Goal: Task Accomplishment & Management: Manage account settings

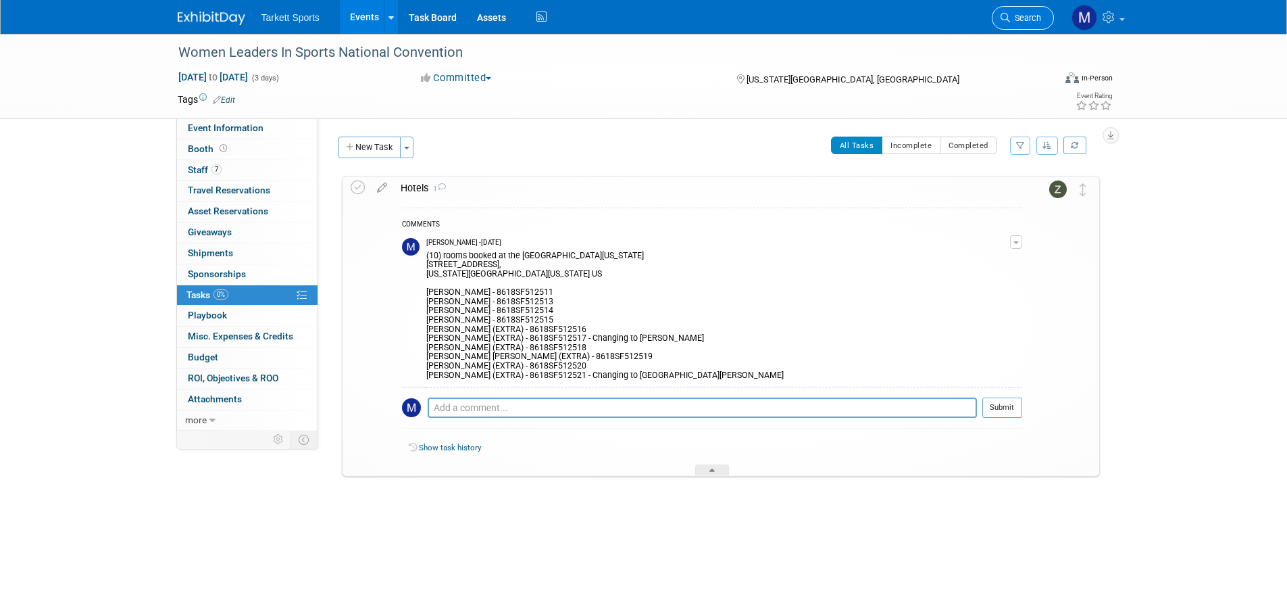
click at [1014, 20] on span "Search" at bounding box center [1025, 18] width 31 height 10
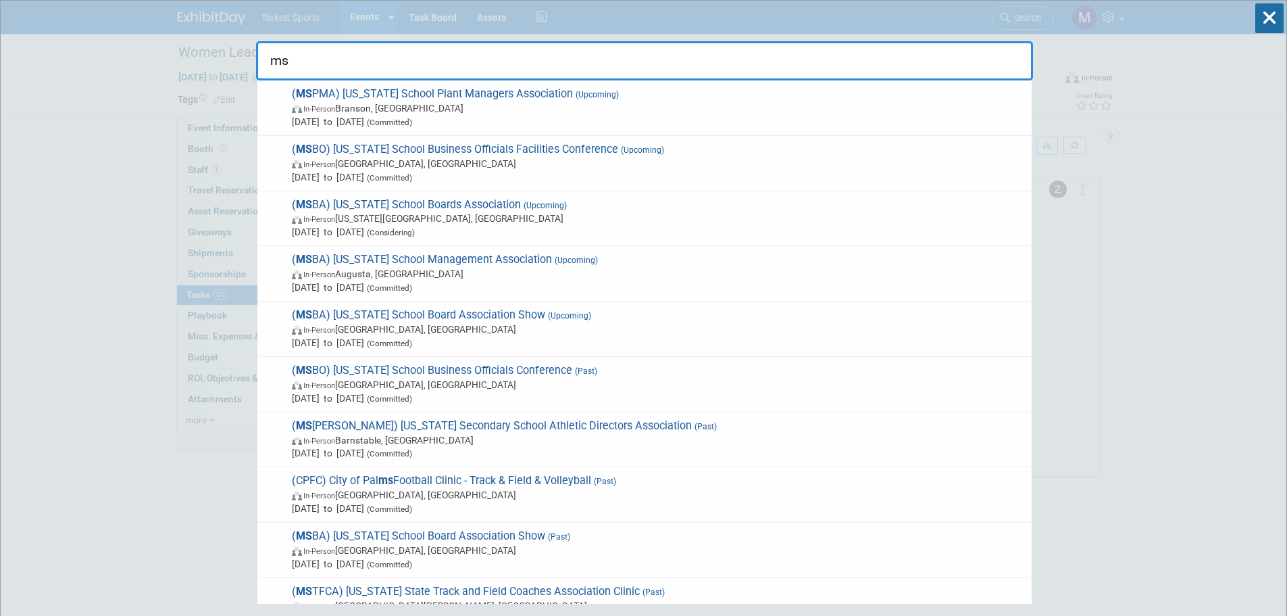
click at [473, 77] on input "ms" at bounding box center [644, 60] width 777 height 39
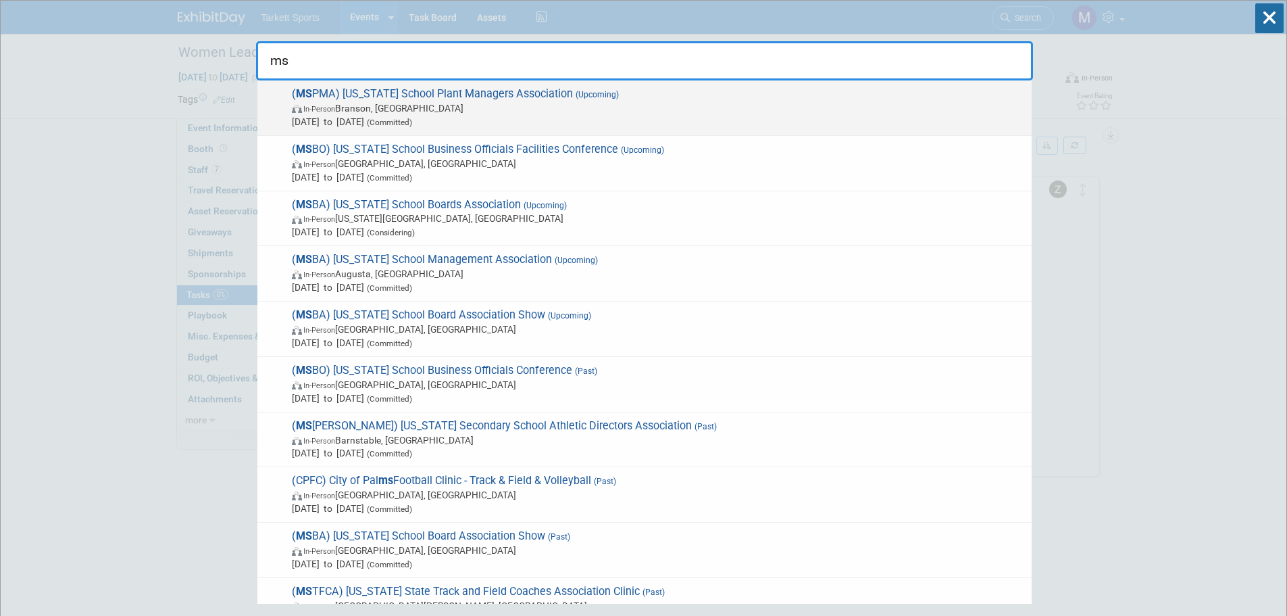
type input "ms"
click at [469, 82] on div "( MS PMA) [US_STATE] School Plant Managers Association (Upcoming) In-Person [PE…" at bounding box center [644, 107] width 774 height 55
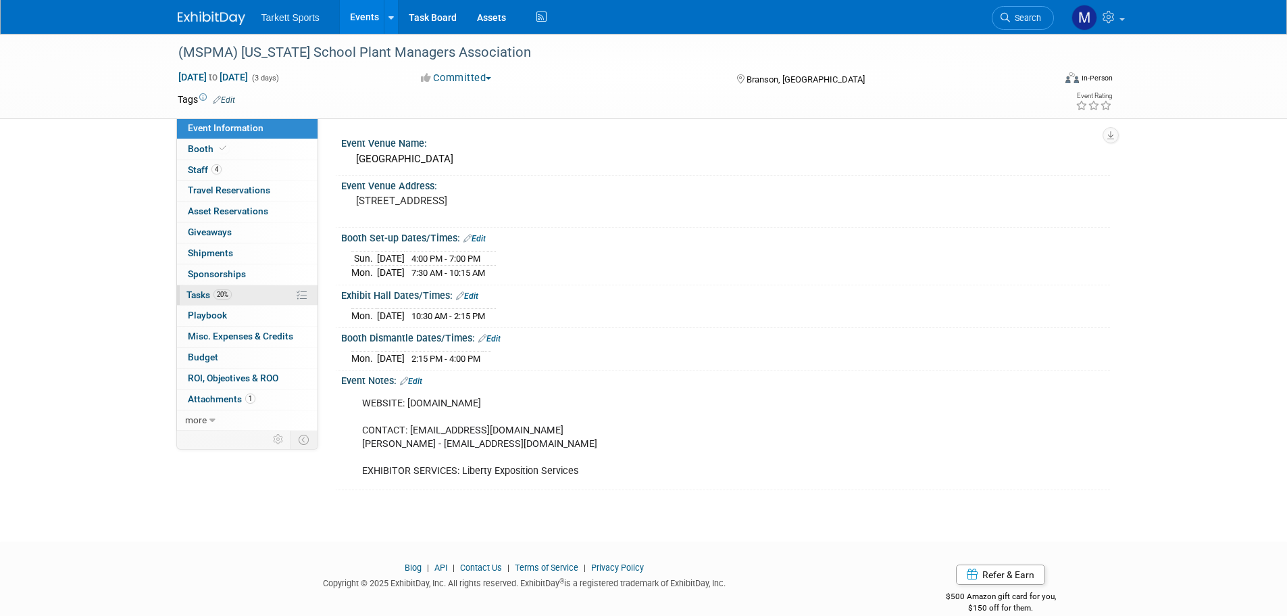
drag, startPoint x: 229, startPoint y: 299, endPoint x: 245, endPoint y: 300, distance: 16.2
click at [229, 299] on span "Tasks 20%" at bounding box center [209, 294] width 45 height 11
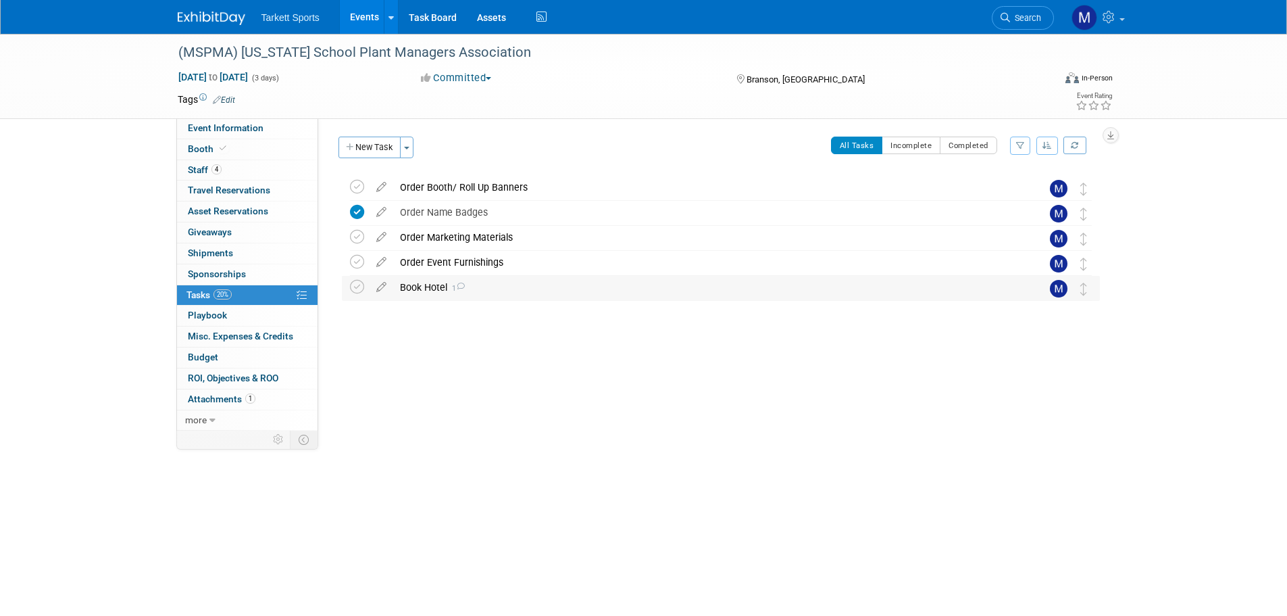
click at [459, 299] on div "Book Hotel 1" at bounding box center [708, 287] width 630 height 23
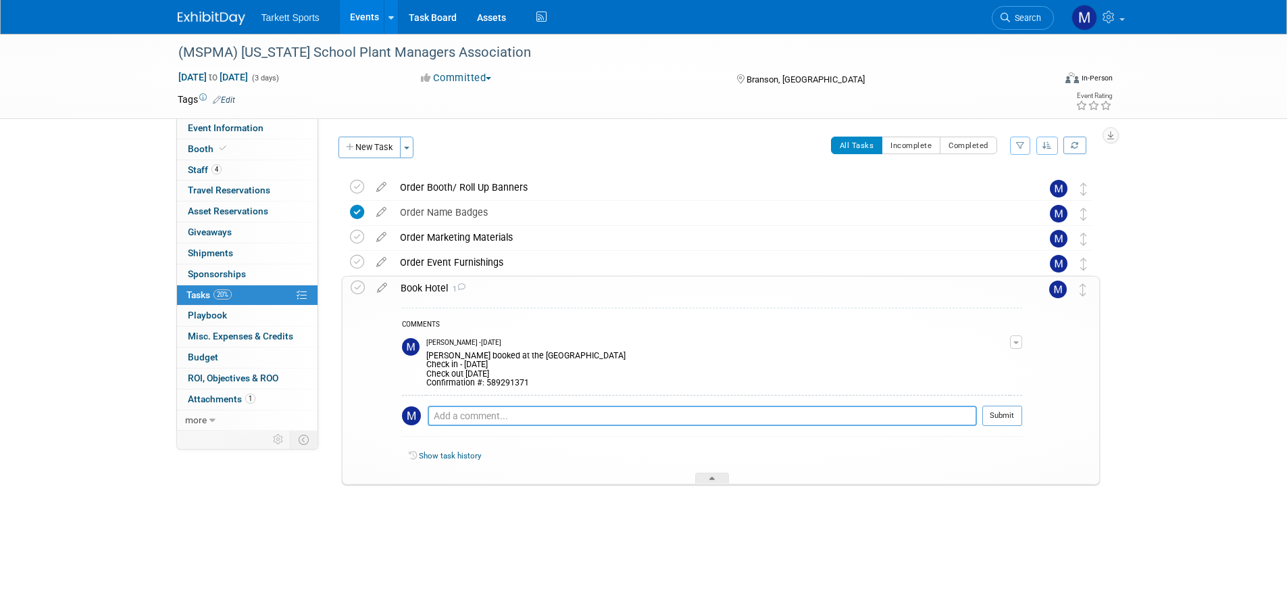
click at [508, 407] on textarea at bounding box center [702, 415] width 549 height 20
paste textarea "Hilton Branson Convention Center"
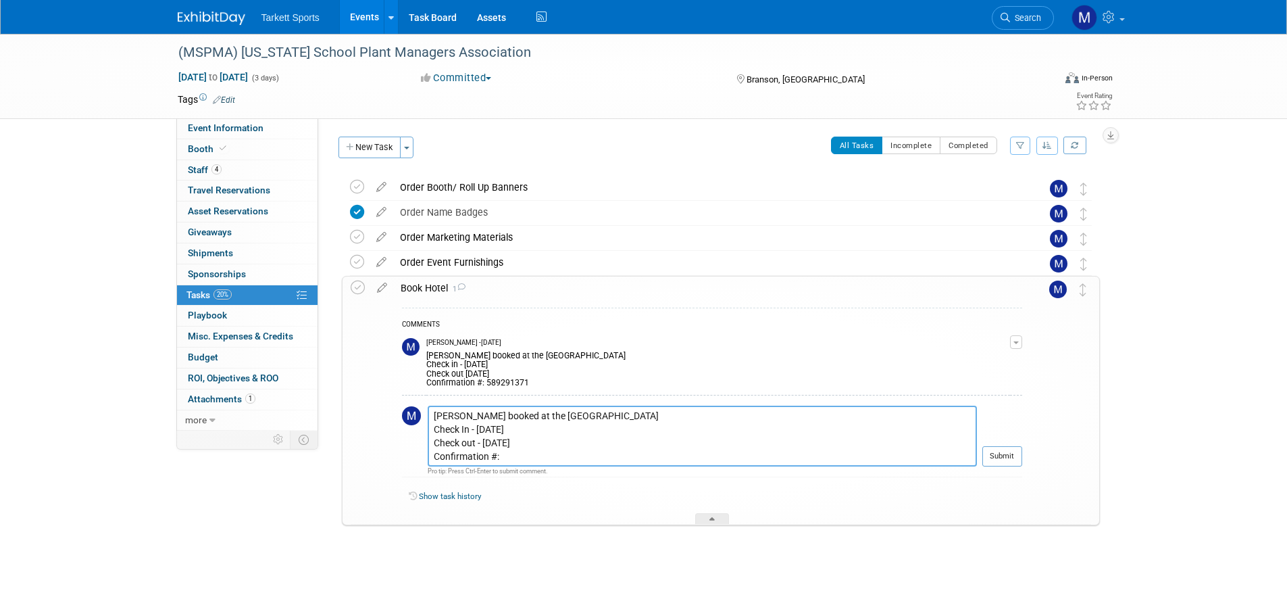
click at [508, 455] on textarea "Phil Miller booked at the Hilton Branson Convention Center Check In - Sept 28 C…" at bounding box center [702, 435] width 549 height 61
paste textarea "3342070733"
type textarea "Phil Miller booked at the Hilton Branson Convention Center Check In - Sept 28 C…"
click at [998, 455] on button "Submit" at bounding box center [1003, 456] width 40 height 20
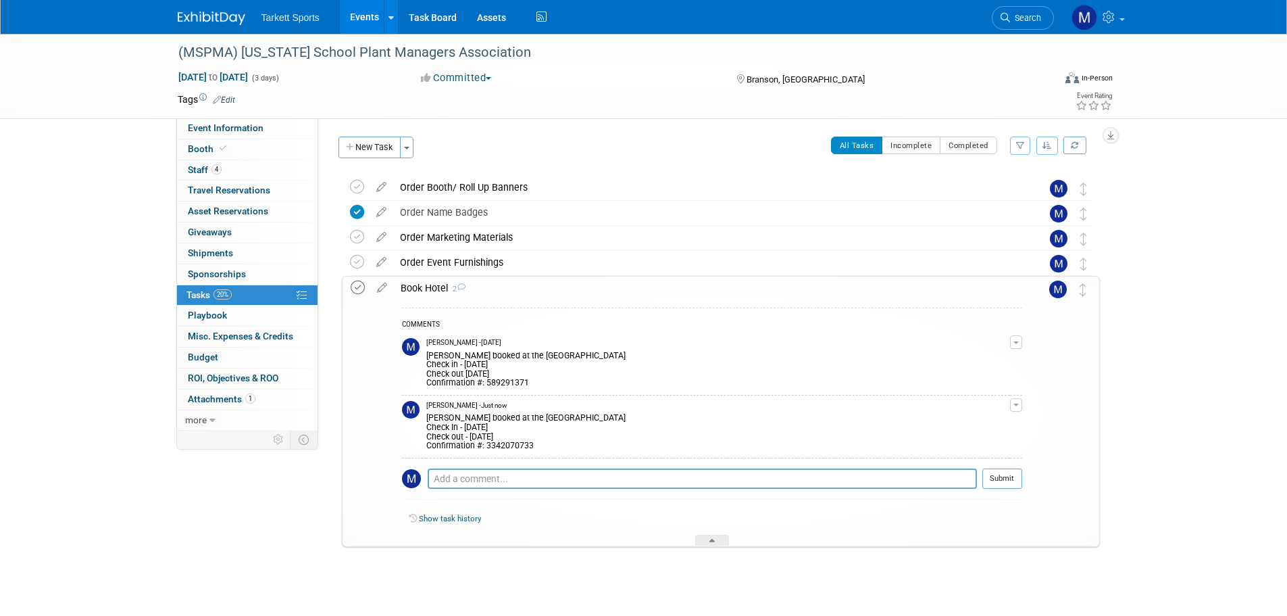
click at [358, 288] on icon at bounding box center [358, 287] width 14 height 14
click at [512, 286] on div "Book Hotel 2" at bounding box center [708, 287] width 628 height 23
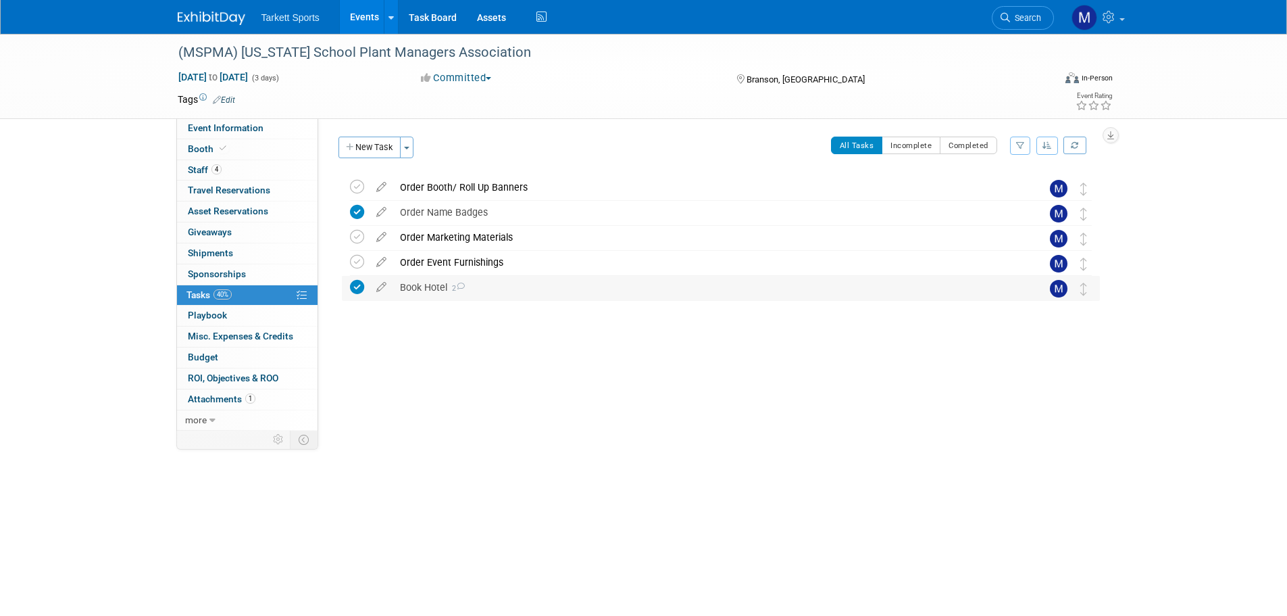
click at [451, 278] on div "Book Hotel 2" at bounding box center [708, 287] width 630 height 23
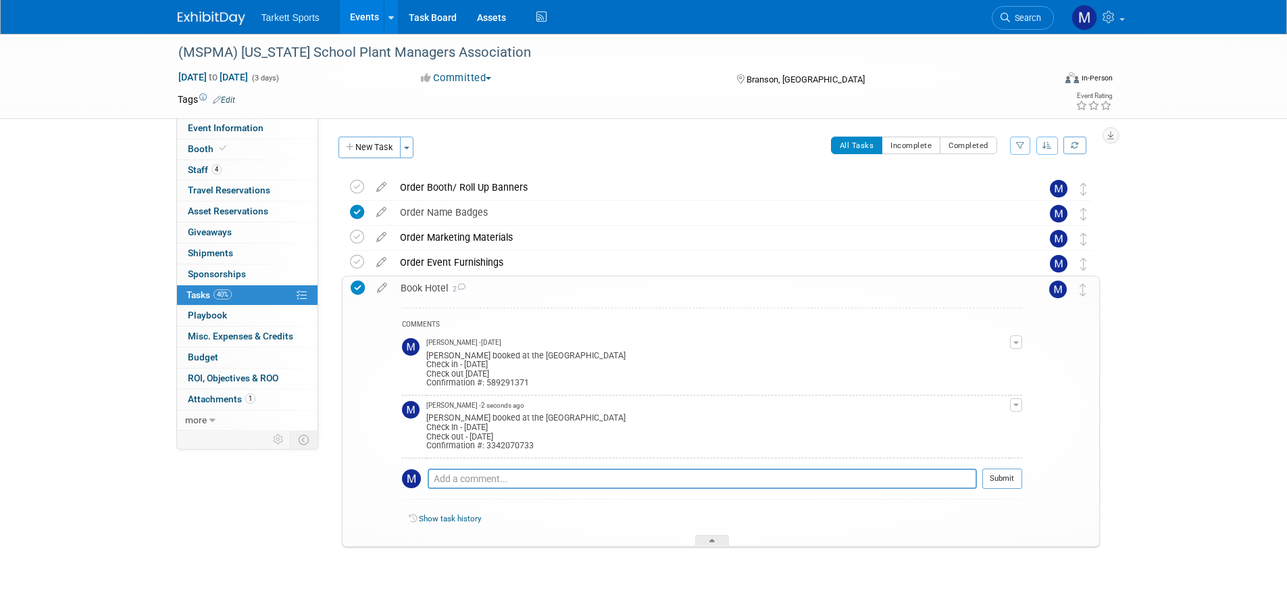
click at [1016, 398] on button "button" at bounding box center [1016, 405] width 12 height 14
click at [970, 439] on button "Remove" at bounding box center [951, 443] width 59 height 18
click at [941, 497] on link "Yes" at bounding box center [937, 499] width 39 height 22
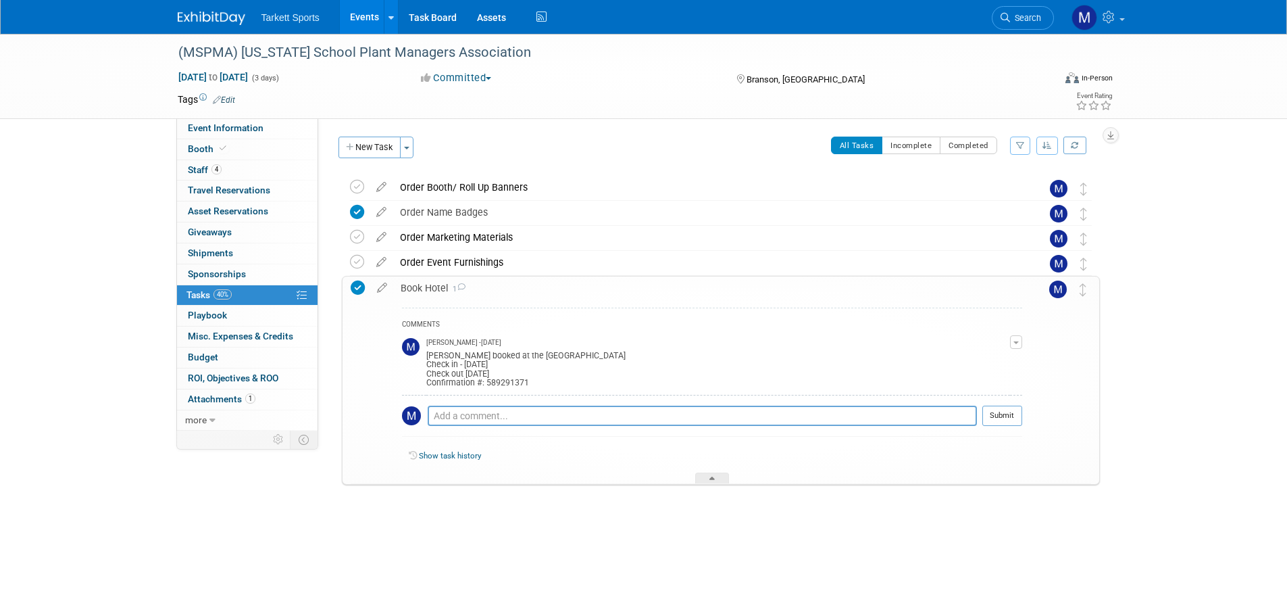
drag, startPoint x: 628, startPoint y: 353, endPoint x: 526, endPoint y: 356, distance: 102.8
click at [526, 356] on div "David Miller booked at the Thousand Hills Resort Hotel Check in - Sept 28 Check…" at bounding box center [718, 368] width 584 height 41
copy div "Thousand Hills Resort Hotel"
